Goal: Information Seeking & Learning: Learn about a topic

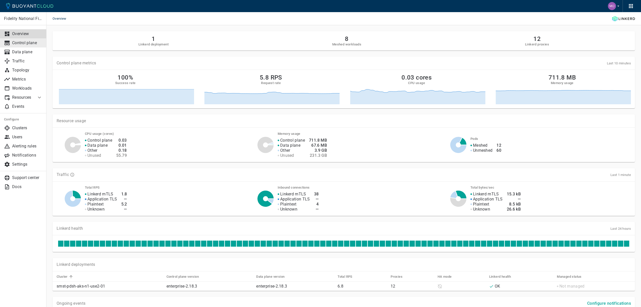
click at [22, 44] on p "Control plane" at bounding box center [27, 42] width 30 height 5
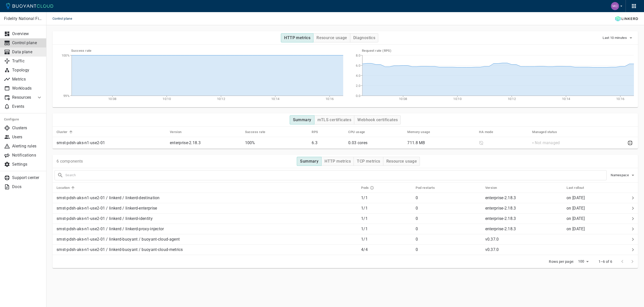
click at [22, 52] on p "Data plane" at bounding box center [27, 51] width 30 height 5
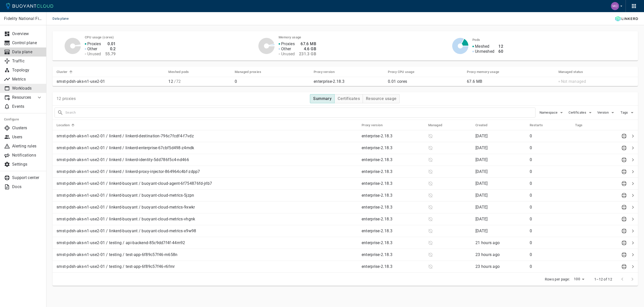
click at [20, 88] on p "Workloads" at bounding box center [27, 88] width 30 height 5
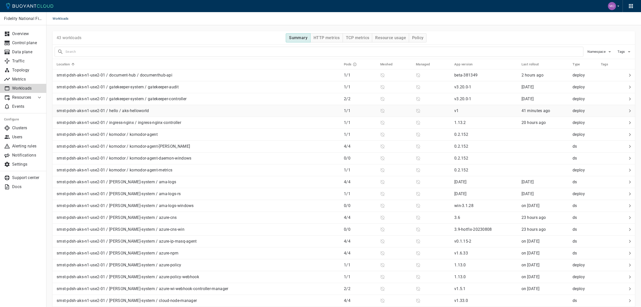
click at [237, 113] on div "smst-pdsh-aks-n1-use2-01 / hello / aks-helloworld" at bounding box center [197, 109] width 285 height 7
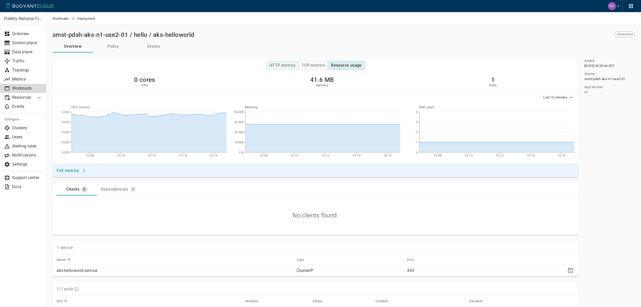
click at [277, 67] on h4 "HTTP metrics" at bounding box center [282, 65] width 26 height 5
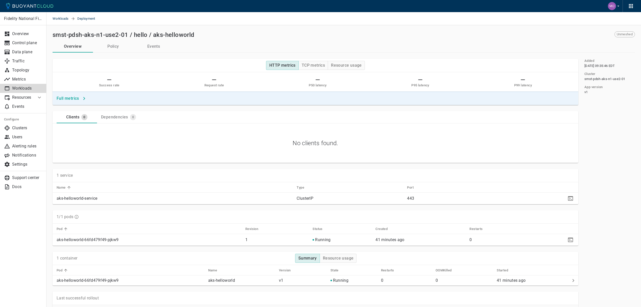
type button "HTTP metrics"
click at [20, 106] on p "Events" at bounding box center [27, 106] width 30 height 5
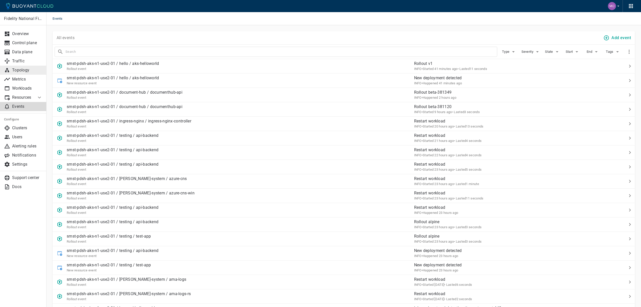
click at [23, 70] on p "Topology" at bounding box center [27, 70] width 30 height 5
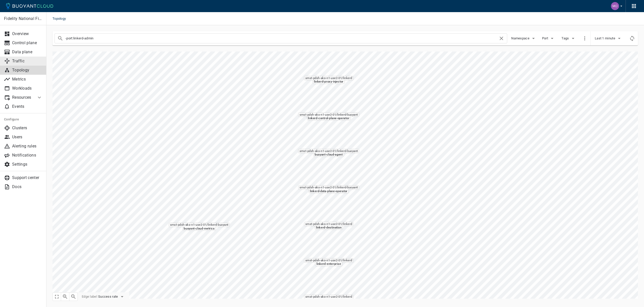
click at [29, 63] on p "Traffic" at bounding box center [27, 61] width 30 height 5
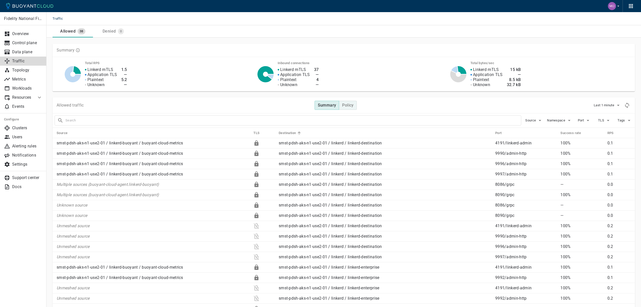
click at [344, 104] on h4 "Policy" at bounding box center [347, 105] width 11 height 5
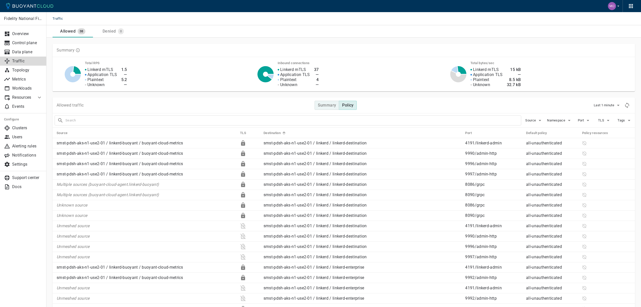
click at [325, 109] on button "Summary" at bounding box center [326, 105] width 25 height 9
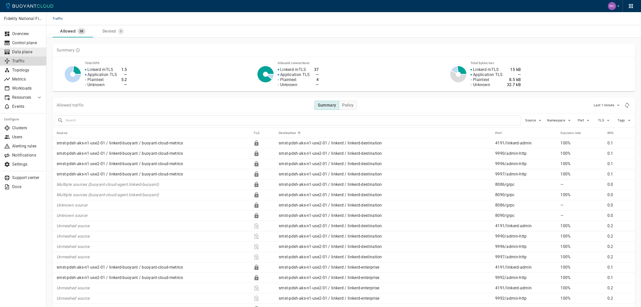
click at [26, 54] on p "Data plane" at bounding box center [27, 51] width 30 height 5
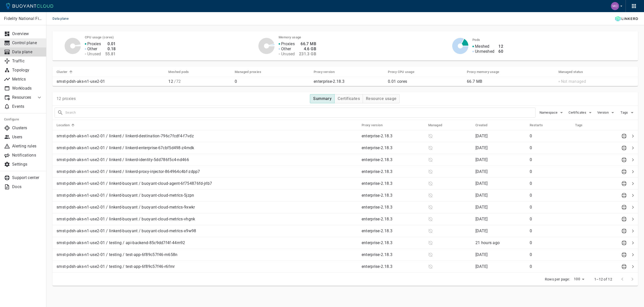
click at [16, 43] on p "Control plane" at bounding box center [27, 42] width 30 height 5
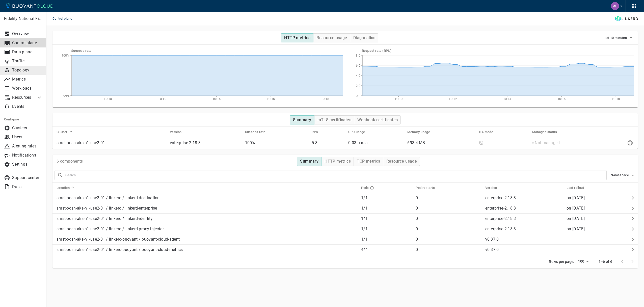
click at [19, 71] on p "Topology" at bounding box center [27, 70] width 30 height 5
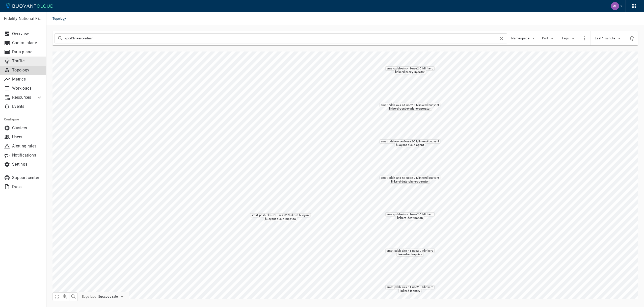
click at [26, 60] on p "Traffic" at bounding box center [27, 61] width 30 height 5
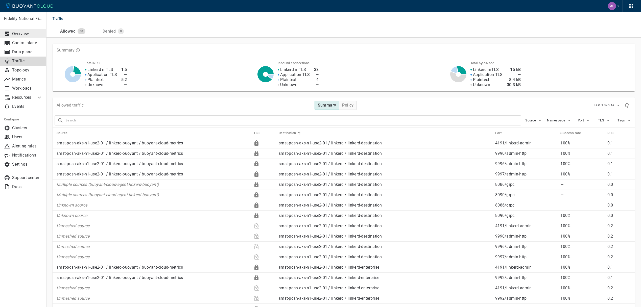
click at [28, 35] on p "Overview" at bounding box center [27, 33] width 30 height 5
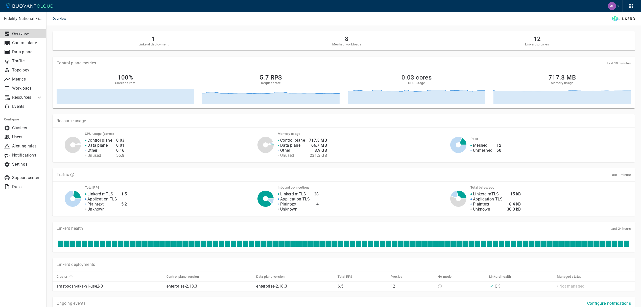
click at [350, 39] on h2 "8" at bounding box center [346, 38] width 29 height 7
click at [537, 40] on h2 "12" at bounding box center [537, 38] width 24 height 7
click at [24, 43] on p "Control plane" at bounding box center [27, 42] width 30 height 5
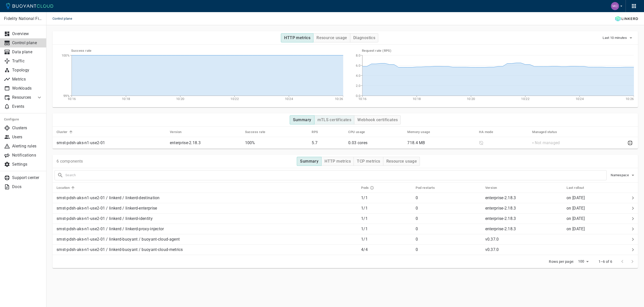
click at [329, 121] on h4 "mTLS certificates" at bounding box center [335, 119] width 34 height 5
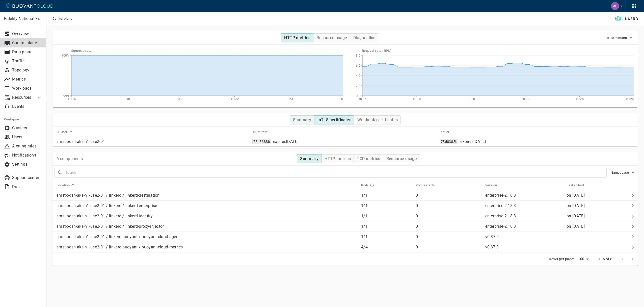
click at [304, 121] on h4 "Summary" at bounding box center [302, 119] width 18 height 5
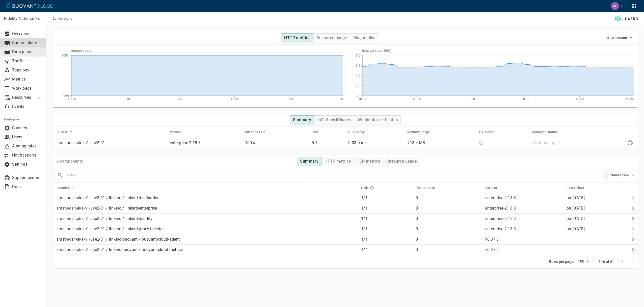
click at [13, 50] on p "Data plane" at bounding box center [27, 51] width 30 height 5
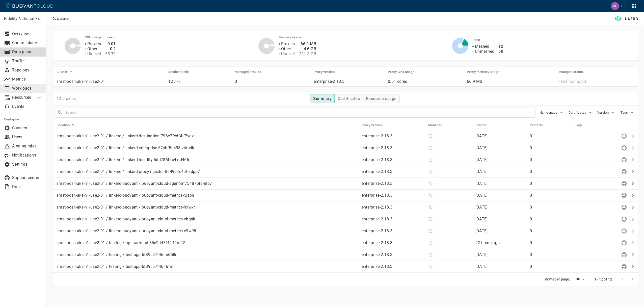
click at [31, 85] on link "Workloads" at bounding box center [23, 88] width 46 height 9
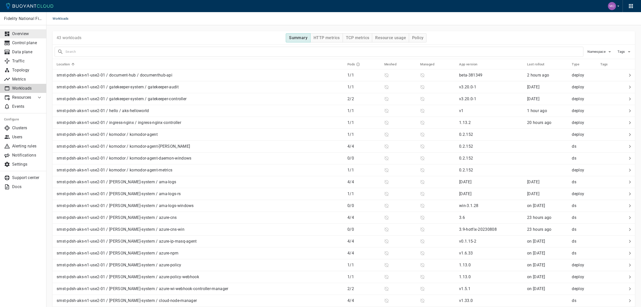
click at [24, 37] on link "Overview" at bounding box center [23, 33] width 46 height 9
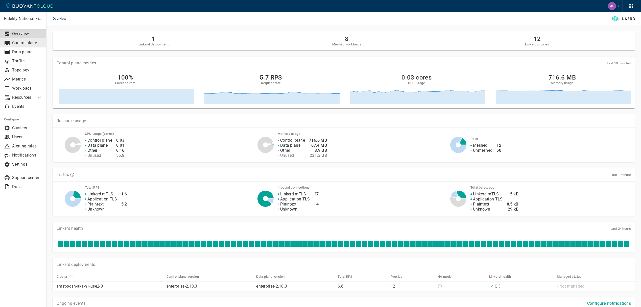
click at [24, 47] on link "Control plane" at bounding box center [23, 42] width 46 height 9
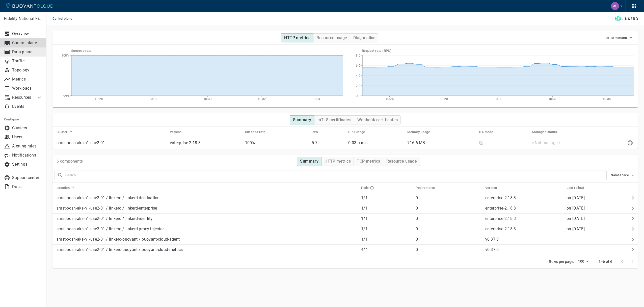
click at [24, 49] on p "Data plane" at bounding box center [27, 51] width 30 height 5
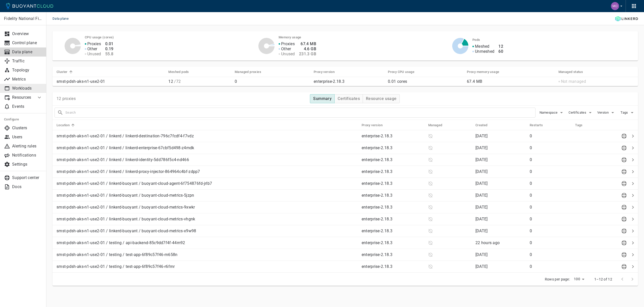
click at [20, 87] on p "Workloads" at bounding box center [27, 88] width 30 height 5
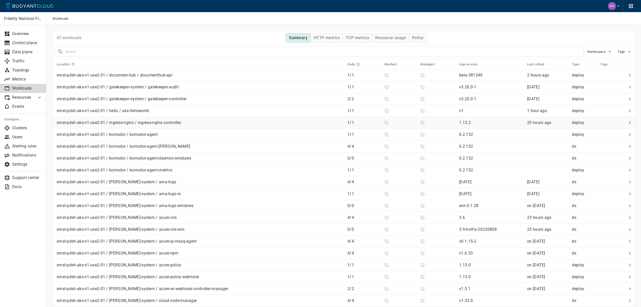
click at [193, 124] on div "smst-pdsh-aks-n1-use2-01 / ingress-nginx / ingress-nginx-controller" at bounding box center [199, 121] width 289 height 7
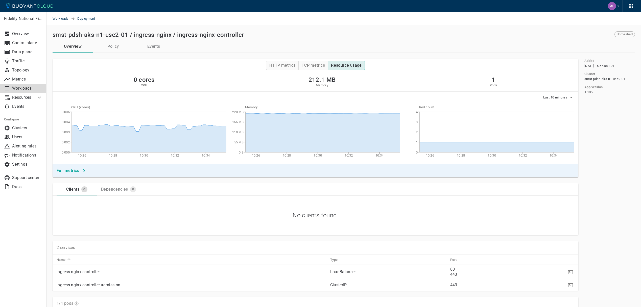
click at [629, 31] on div "Unmeshed" at bounding box center [624, 34] width 20 height 6
click at [627, 33] on span "Unmeshed" at bounding box center [624, 34] width 20 height 4
click at [287, 65] on h4 "HTTP metrics" at bounding box center [282, 65] width 26 height 5
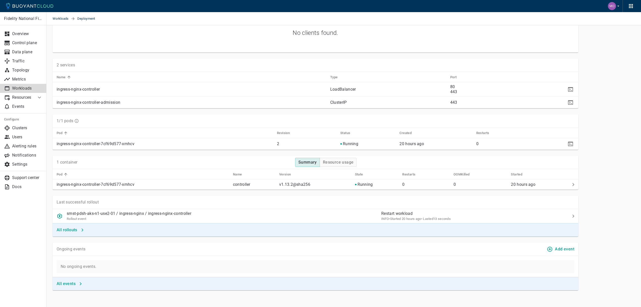
scroll to position [114, 0]
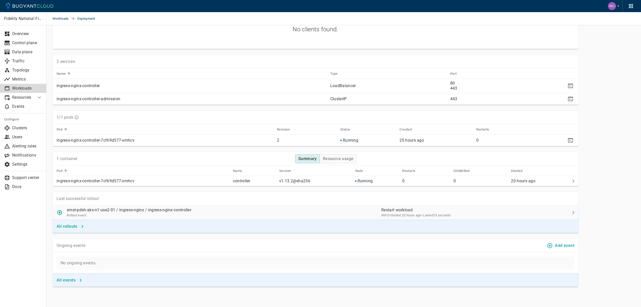
click at [391, 209] on p "Restart workload" at bounding box center [465, 210] width 168 height 5
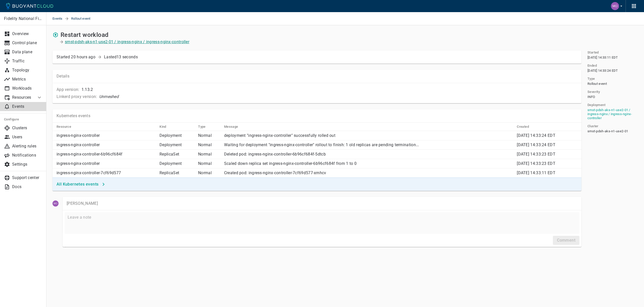
click at [172, 42] on p "smst-pdsh-aks-n1-use2-01 / ingress-nginx / ingress-nginx-controller" at bounding box center [127, 41] width 124 height 5
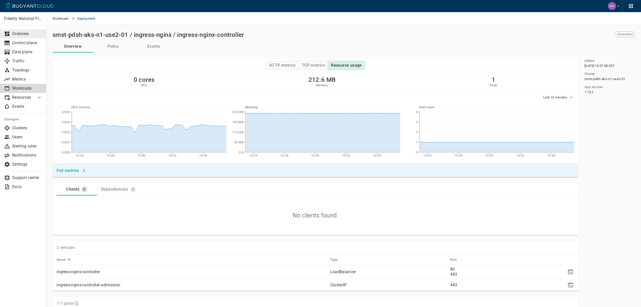
click at [35, 34] on p "Overview" at bounding box center [27, 33] width 30 height 5
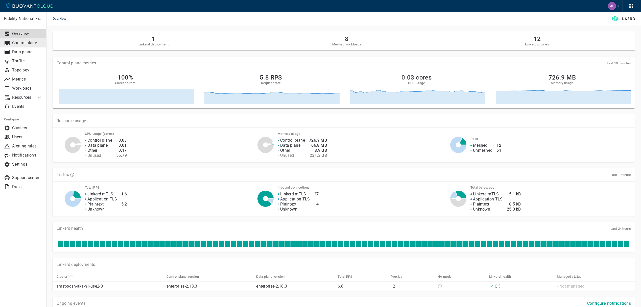
click at [26, 45] on p "Control plane" at bounding box center [27, 42] width 30 height 5
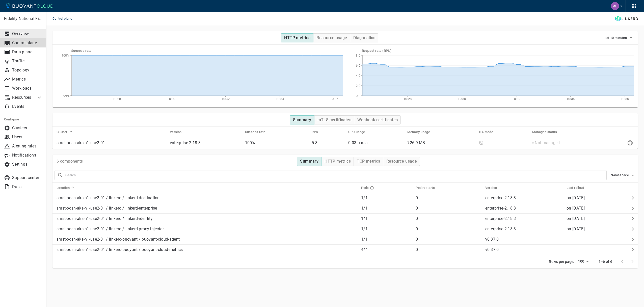
click at [28, 36] on link "Overview" at bounding box center [23, 33] width 46 height 9
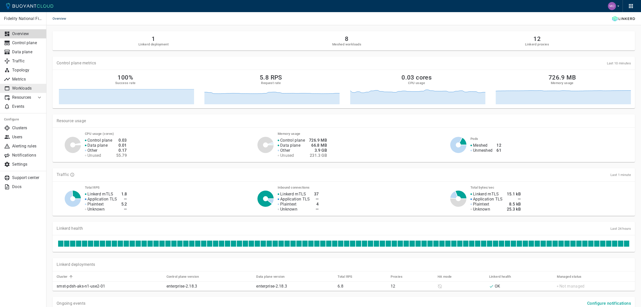
click at [26, 89] on p "Workloads" at bounding box center [27, 88] width 30 height 5
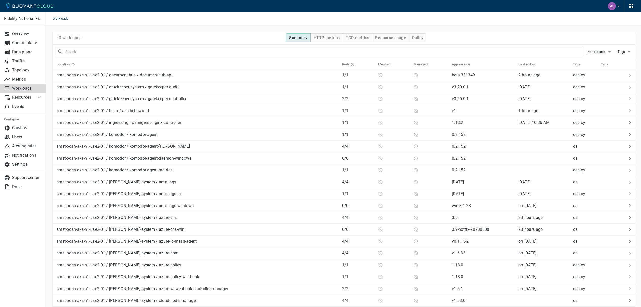
click at [36, 28] on ul "Overview Control plane Data plane Traffic Topology Metrics Workloads Resources …" at bounding box center [23, 69] width 46 height 88
click at [32, 34] on p "Overview" at bounding box center [27, 33] width 30 height 5
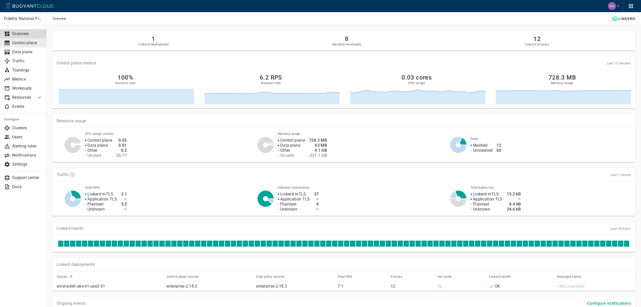
click at [27, 44] on p "Control plane" at bounding box center [27, 42] width 30 height 5
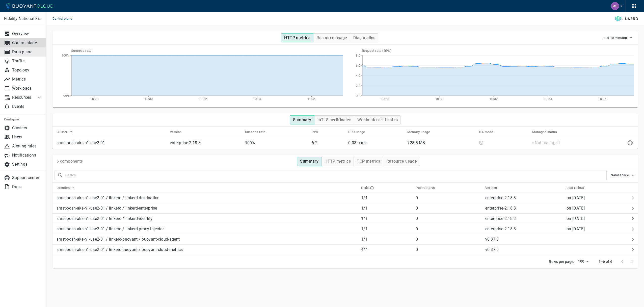
click at [28, 48] on link "Data plane" at bounding box center [23, 51] width 46 height 9
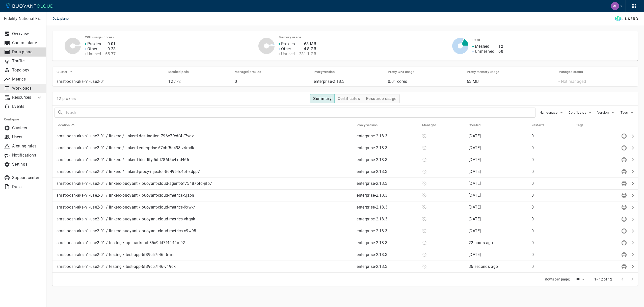
click at [28, 89] on p "Workloads" at bounding box center [27, 88] width 30 height 5
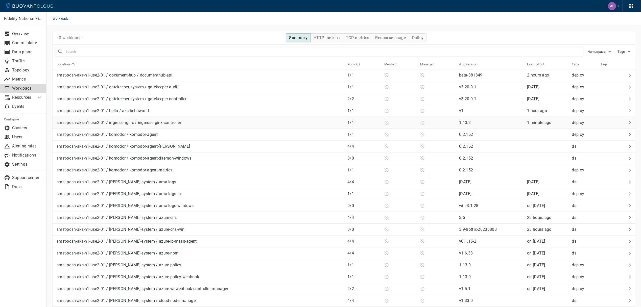
click at [181, 122] on p "smst-pdsh-aks-n1-use2-01 / ingress-nginx / ingress-nginx-controller" at bounding box center [119, 122] width 124 height 5
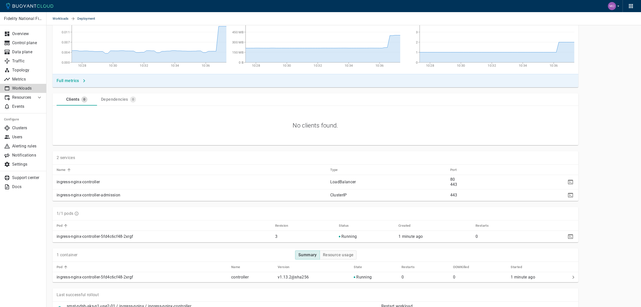
scroll to position [95, 0]
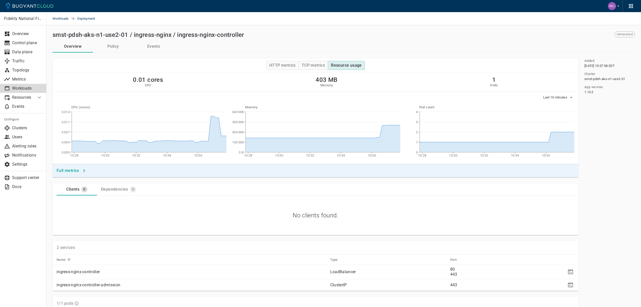
click at [86, 18] on span "Deployment" at bounding box center [89, 18] width 24 height 13
click at [68, 18] on span "Workloads" at bounding box center [62, 18] width 18 height 13
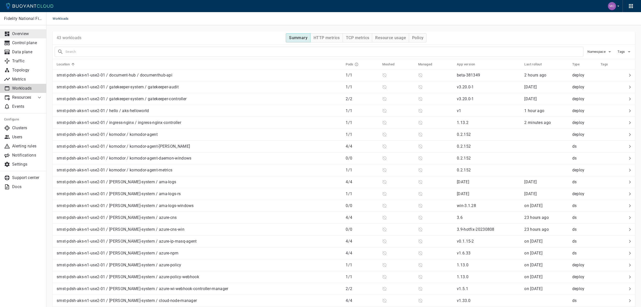
click at [25, 34] on p "Overview" at bounding box center [27, 33] width 30 height 5
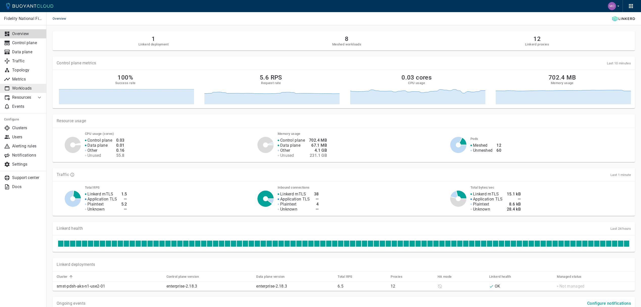
click at [28, 88] on p "Workloads" at bounding box center [27, 88] width 30 height 5
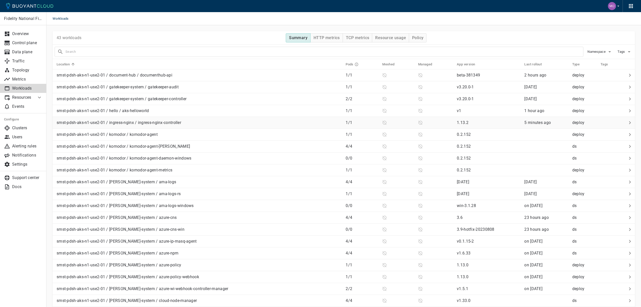
click at [193, 126] on td "smst-pdsh-aks-n1-use2-01 / ingress-nginx / ingress-nginx-controller" at bounding box center [197, 123] width 289 height 12
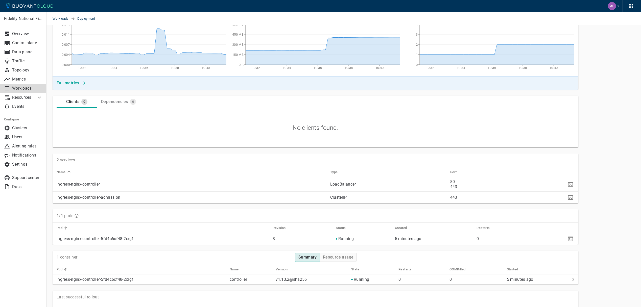
scroll to position [89, 0]
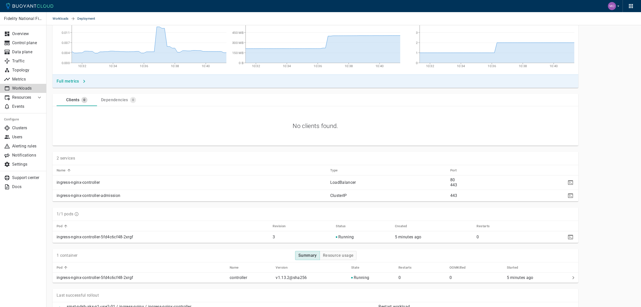
click at [182, 193] on td "ingress-nginx-controller-admission" at bounding box center [189, 196] width 273 height 12
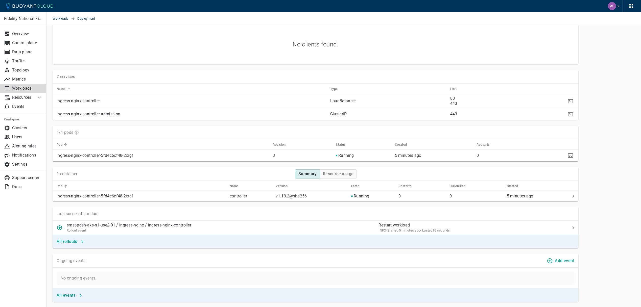
scroll to position [186, 0]
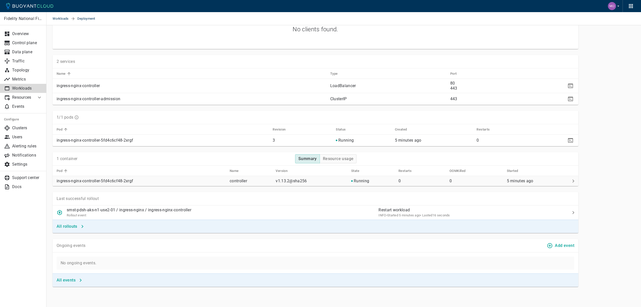
click at [112, 180] on p "ingress-nginx-controller-5fd4c6cf48-2xrgf" at bounding box center [141, 181] width 169 height 5
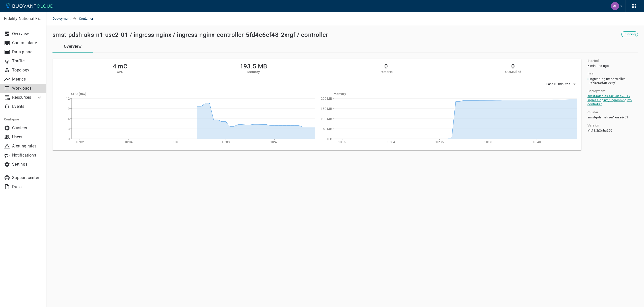
click at [600, 104] on link "smst-pdsh-aks-n1-use2-01 / ingress-nginx / ingress-nginx-controller" at bounding box center [610, 100] width 44 height 12
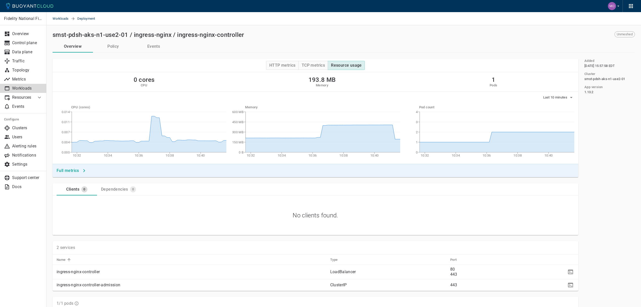
click at [120, 48] on button "Policy" at bounding box center [113, 46] width 40 height 12
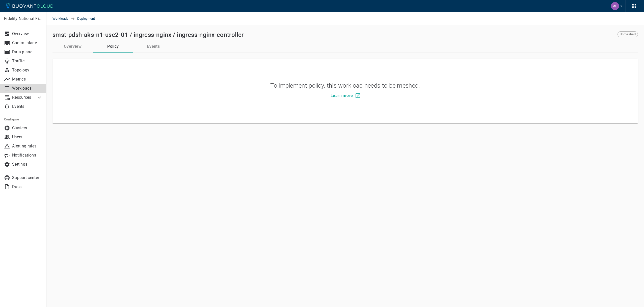
click at [160, 47] on button "Events" at bounding box center [153, 46] width 40 height 12
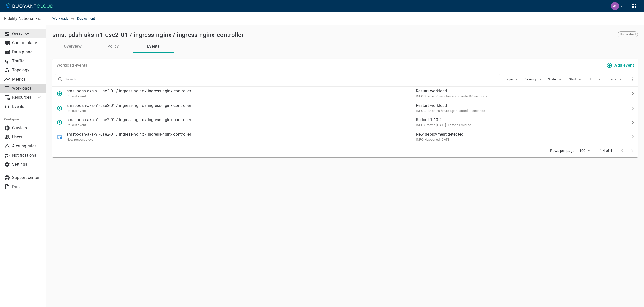
click at [22, 34] on p "Overview" at bounding box center [27, 33] width 30 height 5
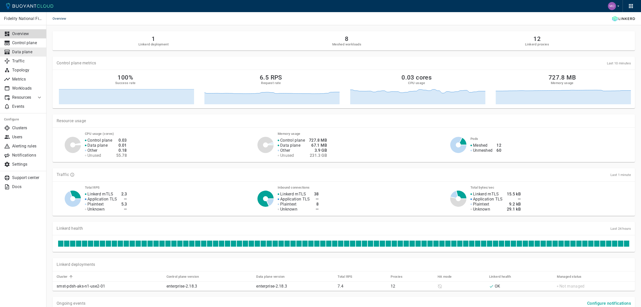
click at [26, 50] on p "Data plane" at bounding box center [27, 51] width 30 height 5
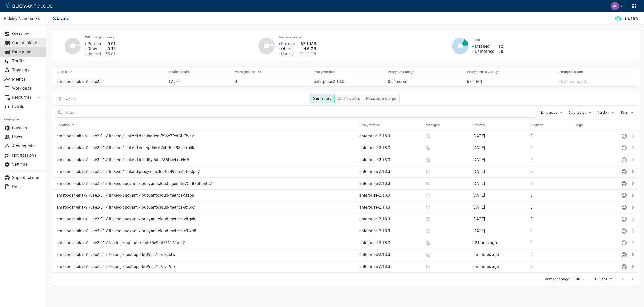
click at [27, 42] on p "Control plane" at bounding box center [27, 42] width 30 height 5
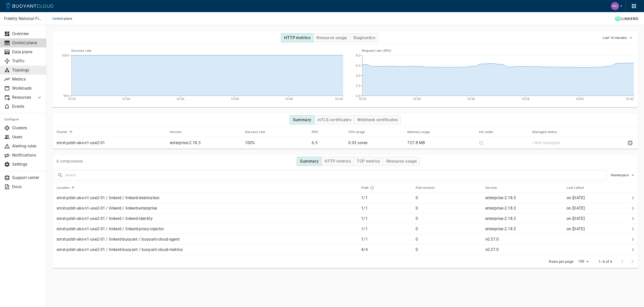
click at [28, 72] on p "Topology" at bounding box center [27, 70] width 30 height 5
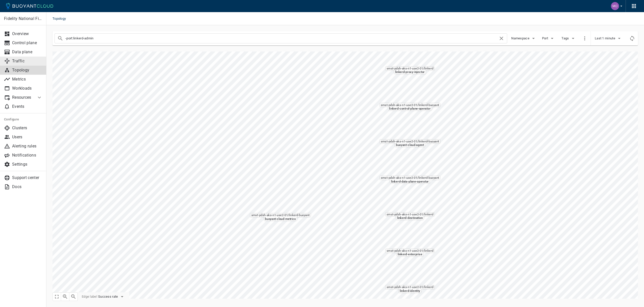
click at [28, 64] on link "Traffic" at bounding box center [23, 61] width 46 height 9
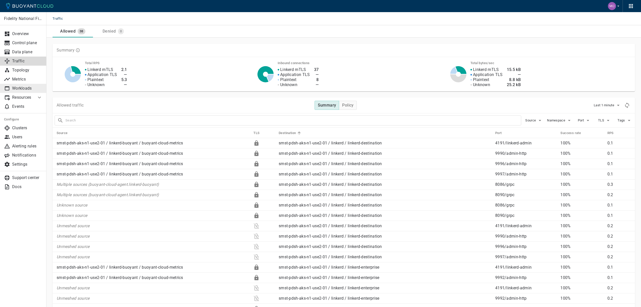
click at [27, 92] on link "Workloads" at bounding box center [23, 88] width 46 height 9
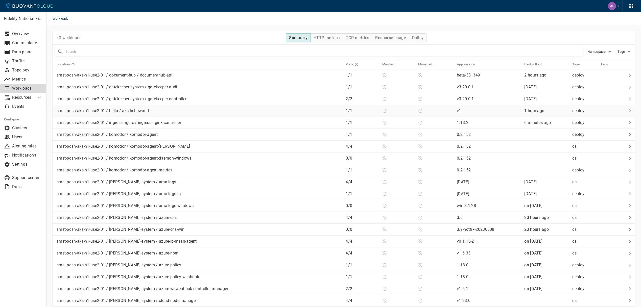
click at [222, 116] on td "smst-pdsh-aks-n1-use2-01 / hello / aks-helloworld" at bounding box center [197, 111] width 289 height 12
click at [210, 127] on td "smst-pdsh-aks-n1-use2-01 / ingress-nginx / ingress-nginx-controller" at bounding box center [197, 123] width 289 height 12
click at [20, 32] on p "Overview" at bounding box center [27, 33] width 30 height 5
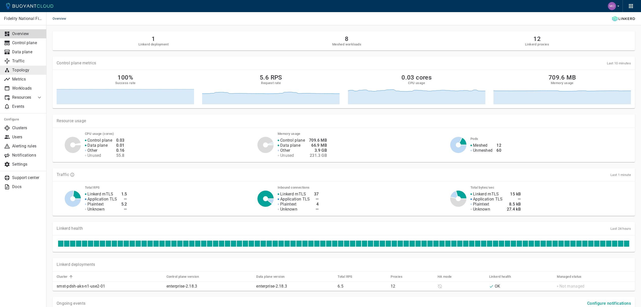
click at [23, 73] on link "Topology" at bounding box center [23, 70] width 46 height 9
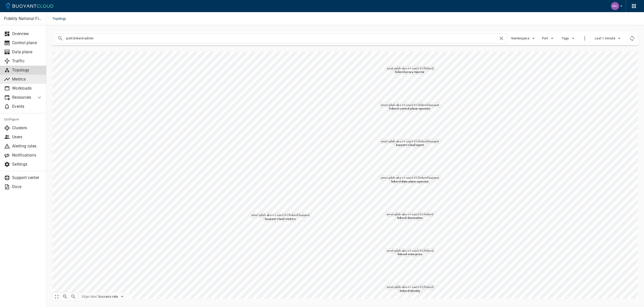
click at [31, 83] on link "Metrics" at bounding box center [23, 79] width 46 height 9
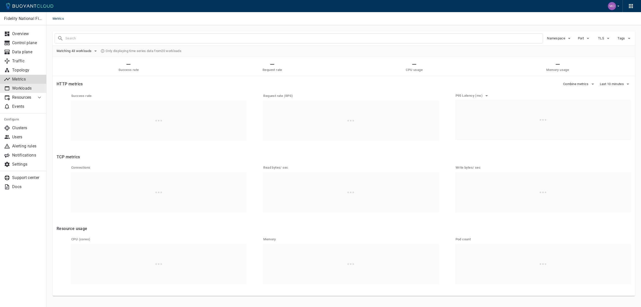
click at [29, 88] on p "Workloads" at bounding box center [27, 88] width 30 height 5
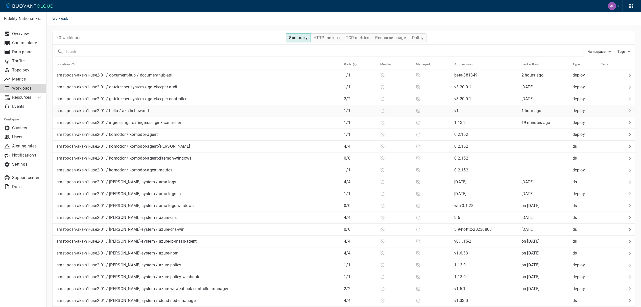
click at [251, 111] on div "smst-pdsh-aks-n1-use2-01 / hello / aks-helloworld" at bounding box center [197, 109] width 285 height 7
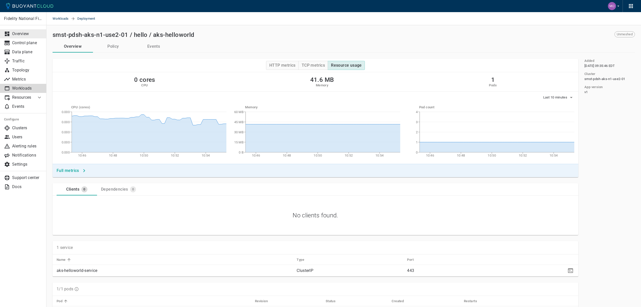
click at [17, 31] on p "Overview" at bounding box center [27, 33] width 30 height 5
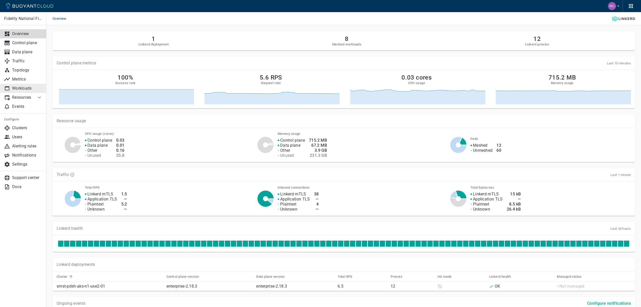
click at [27, 89] on p "Workloads" at bounding box center [27, 88] width 30 height 5
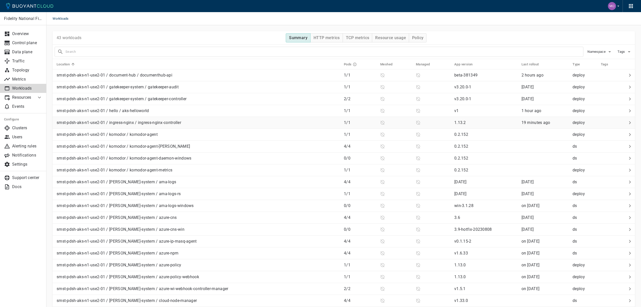
click at [268, 123] on div "smst-pdsh-aks-n1-use2-01 / ingress-nginx / ingress-nginx-controller" at bounding box center [197, 121] width 285 height 7
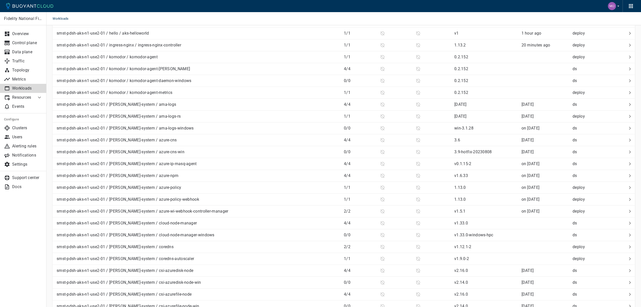
scroll to position [306, 0]
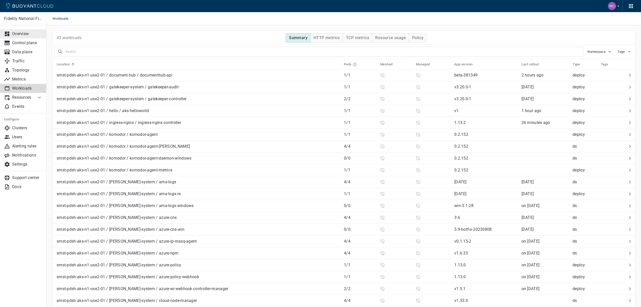
click at [30, 36] on p "Overview" at bounding box center [27, 33] width 30 height 5
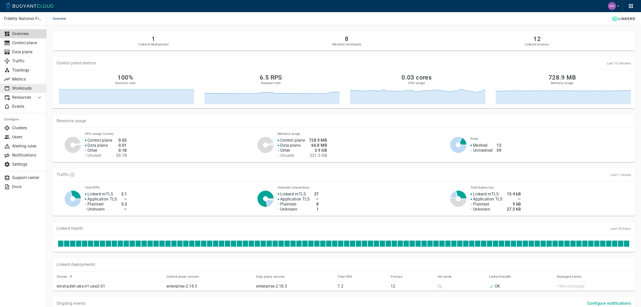
click at [24, 89] on p "Workloads" at bounding box center [27, 88] width 30 height 5
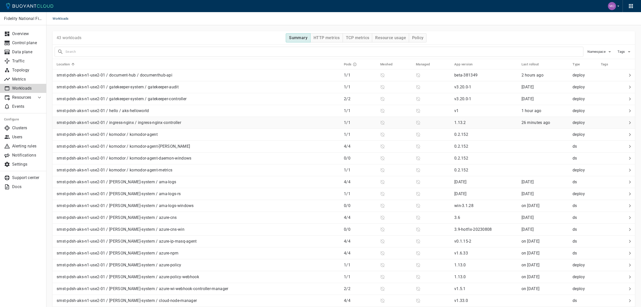
click at [233, 124] on div "smst-pdsh-aks-n1-use2-01 / ingress-nginx / ingress-nginx-controller" at bounding box center [197, 121] width 285 height 7
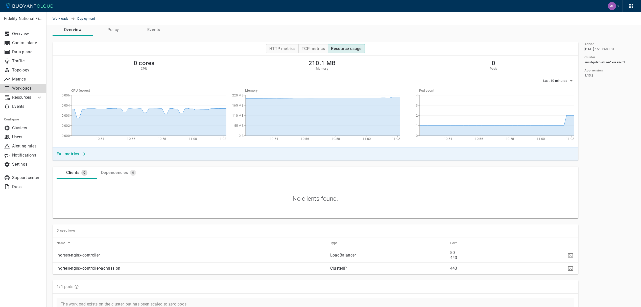
scroll to position [13, 0]
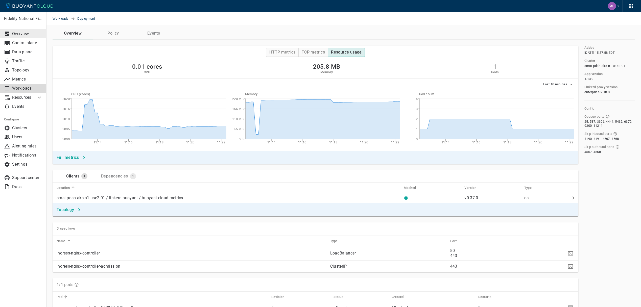
click at [35, 34] on p "Overview" at bounding box center [27, 33] width 30 height 5
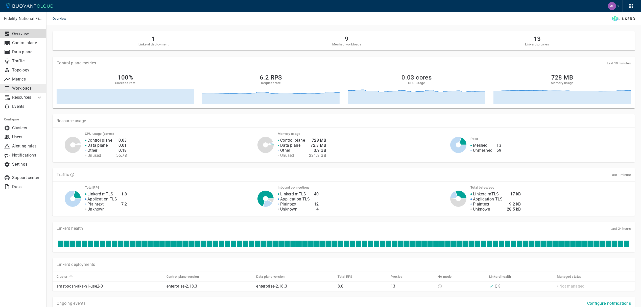
click at [26, 90] on p "Workloads" at bounding box center [27, 88] width 30 height 5
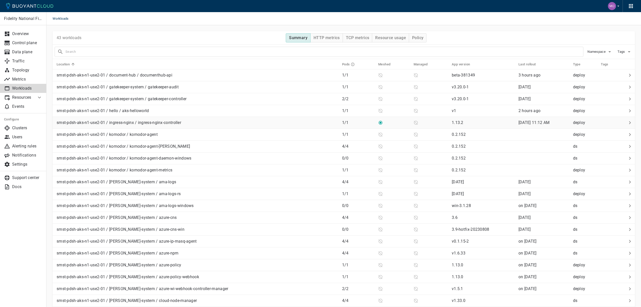
click at [178, 125] on p "smst-pdsh-aks-n1-use2-01 / ingress-nginx / ingress-nginx-controller" at bounding box center [119, 122] width 124 height 5
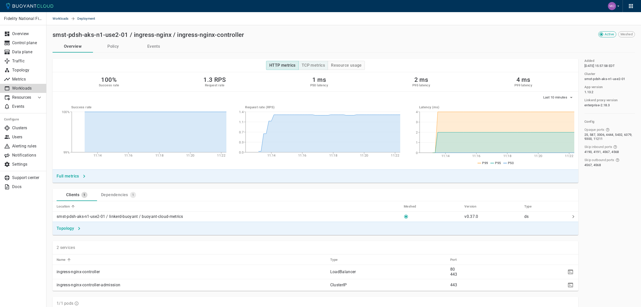
click at [309, 64] on h4 "TCP metrics" at bounding box center [312, 65] width 23 height 5
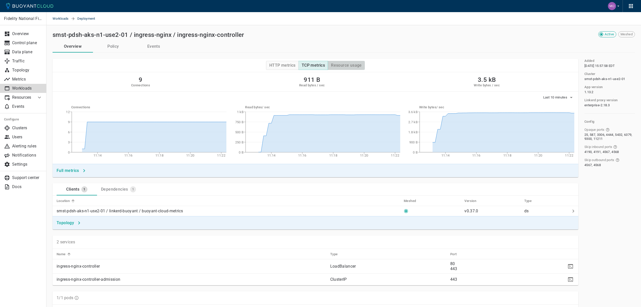
click at [354, 66] on h4 "Resource usage" at bounding box center [346, 65] width 31 height 5
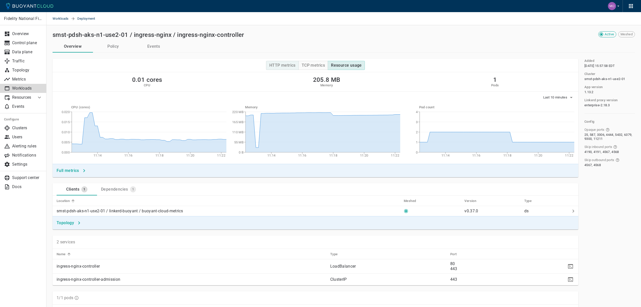
click at [279, 65] on h4 "HTTP metrics" at bounding box center [282, 65] width 26 height 5
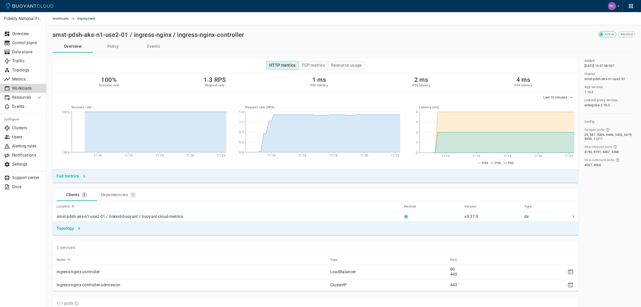
click at [112, 47] on button "Policy" at bounding box center [113, 46] width 40 height 12
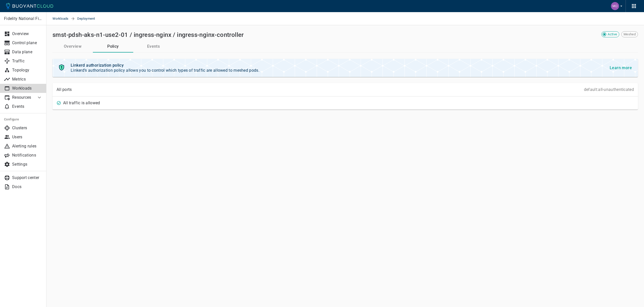
click at [163, 48] on button "Events" at bounding box center [153, 46] width 40 height 12
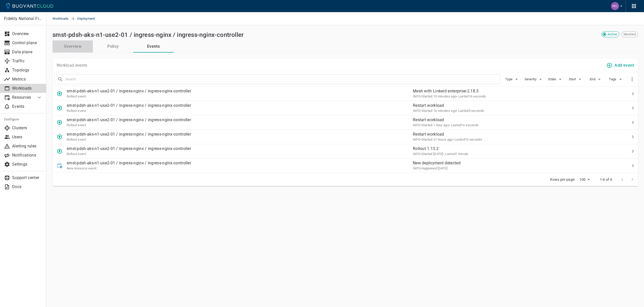
click at [78, 46] on button "Overview" at bounding box center [73, 46] width 40 height 12
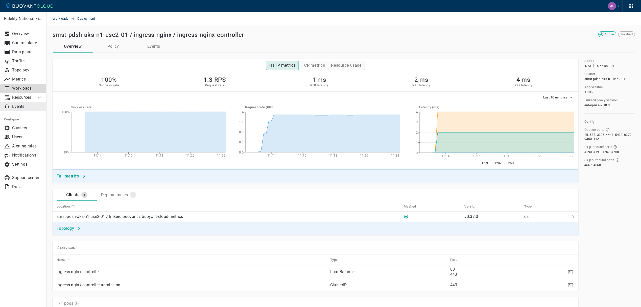
click at [31, 102] on link "Events" at bounding box center [23, 106] width 46 height 9
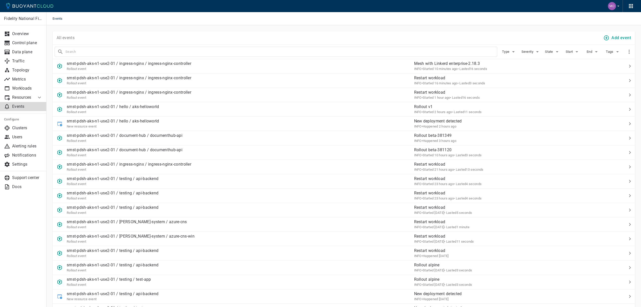
click at [33, 97] on li "Resources" at bounding box center [18, 97] width 36 height 9
click at [29, 63] on p "Traffic" at bounding box center [27, 61] width 30 height 5
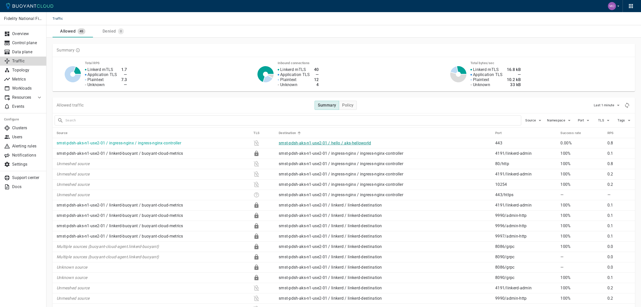
click at [363, 141] on link "smst-pdsh-aks-n1-use2-01 / hello / aks-helloworld" at bounding box center [324, 143] width 92 height 5
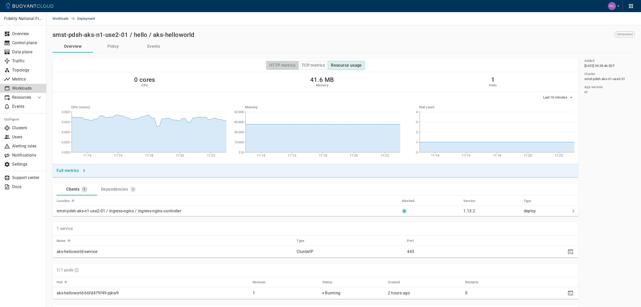
click at [270, 68] on button "HTTP metrics" at bounding box center [282, 65] width 33 height 9
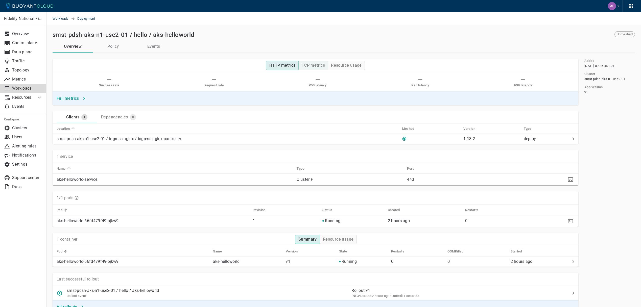
click at [311, 67] on h4 "TCP metrics" at bounding box center [312, 65] width 23 height 5
click at [340, 66] on h4 "Resource usage" at bounding box center [346, 65] width 31 height 5
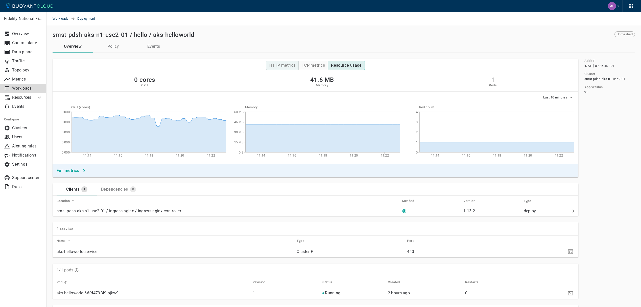
click at [291, 66] on h4 "HTTP metrics" at bounding box center [282, 65] width 26 height 5
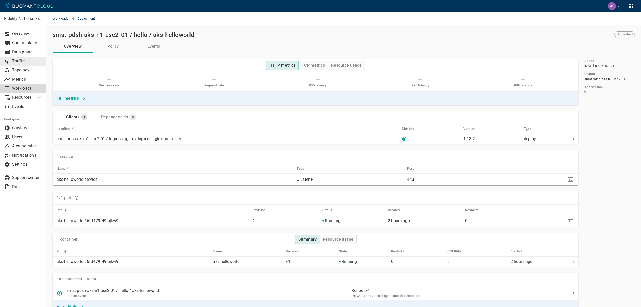
click at [27, 59] on p "Traffic" at bounding box center [27, 61] width 30 height 5
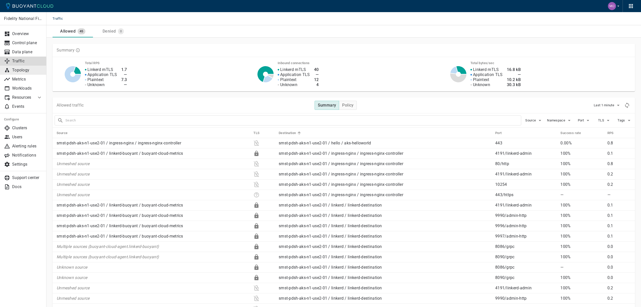
click at [26, 68] on p "Topology" at bounding box center [27, 70] width 30 height 5
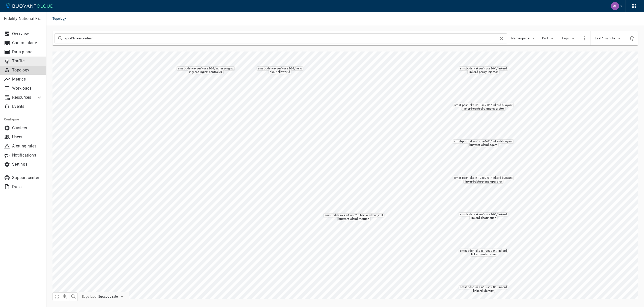
click at [19, 61] on p "Traffic" at bounding box center [27, 61] width 30 height 5
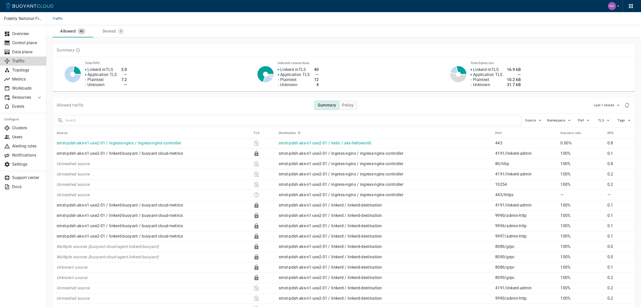
click at [455, 144] on p "smst-pdsh-aks-n1-use2-01 / hello / aks-helloworld" at bounding box center [384, 143] width 212 height 5
click at [351, 105] on h4 "Policy" at bounding box center [347, 105] width 11 height 5
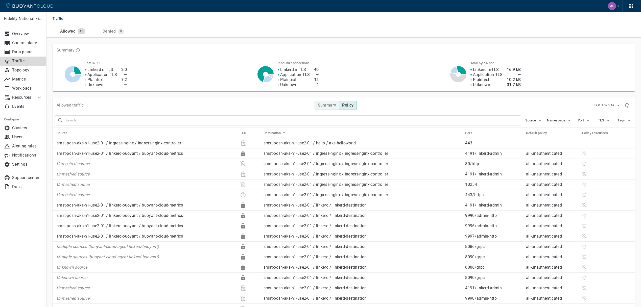
click at [332, 106] on h4 "Summary" at bounding box center [327, 105] width 18 height 5
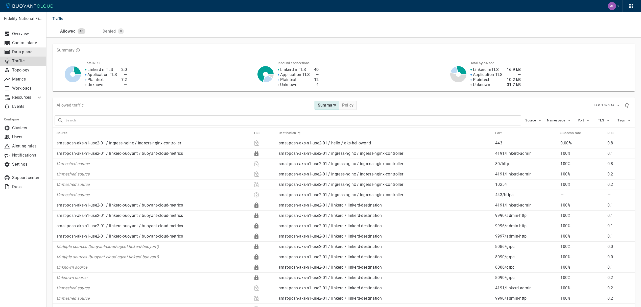
click at [34, 50] on p "Data plane" at bounding box center [27, 51] width 30 height 5
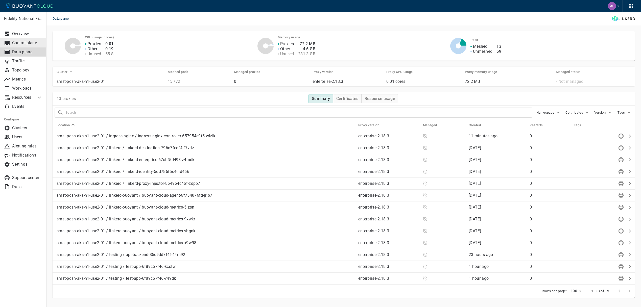
click at [34, 45] on link "Control plane" at bounding box center [23, 42] width 46 height 9
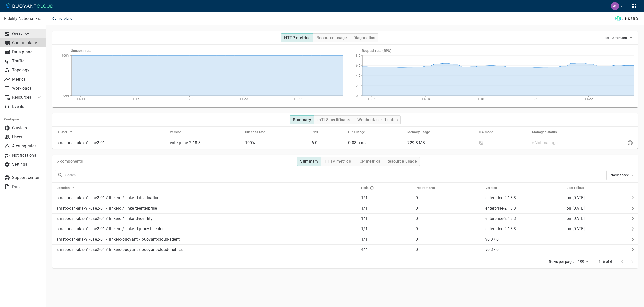
click at [28, 36] on p "Overview" at bounding box center [27, 33] width 30 height 5
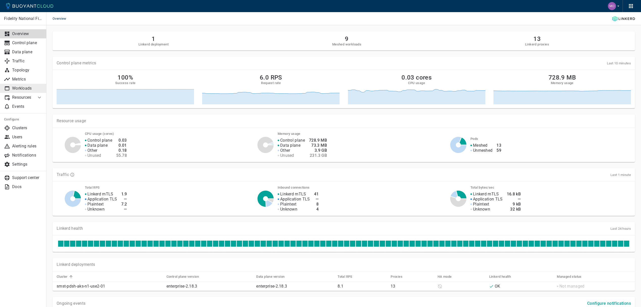
click at [27, 85] on link "Workloads" at bounding box center [23, 88] width 46 height 9
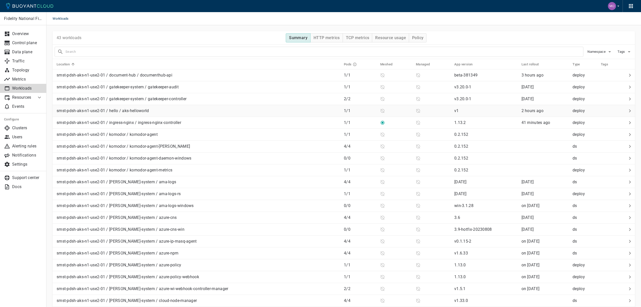
click at [216, 114] on td "smst-pdsh-aks-n1-use2-01 / hello / aks-helloworld" at bounding box center [196, 111] width 287 height 12
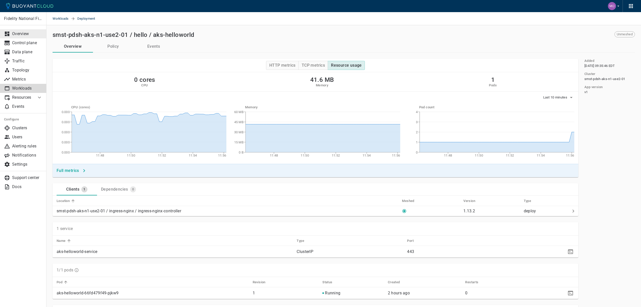
click at [13, 33] on p "Overview" at bounding box center [27, 33] width 30 height 5
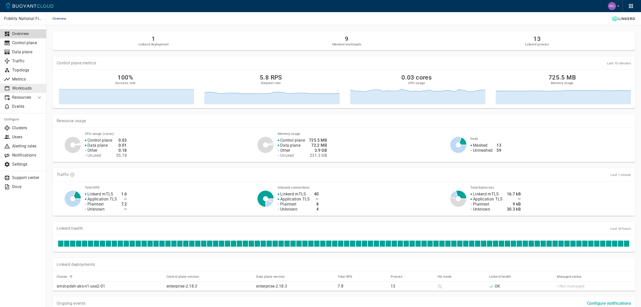
click at [27, 88] on p "Workloads" at bounding box center [27, 88] width 30 height 5
